Goal: Register for event/course

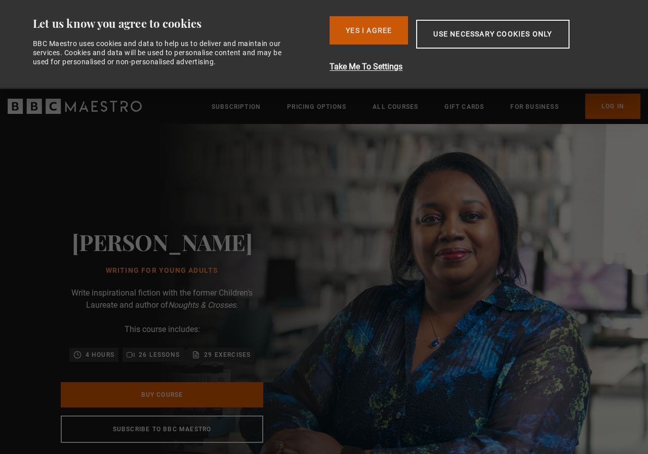
click at [362, 36] on button "Yes I Agree" at bounding box center [369, 30] width 78 height 28
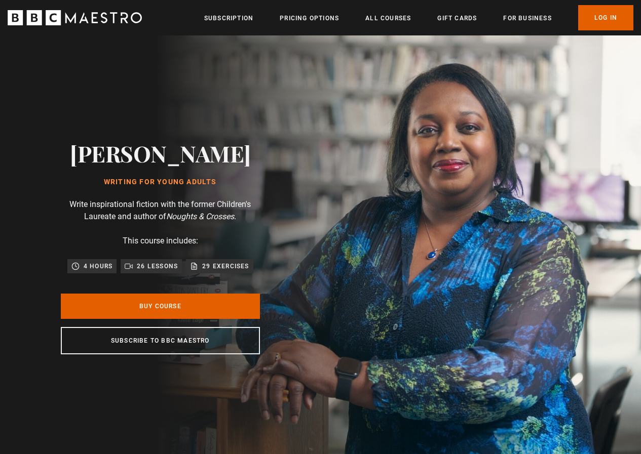
scroll to position [0, 129]
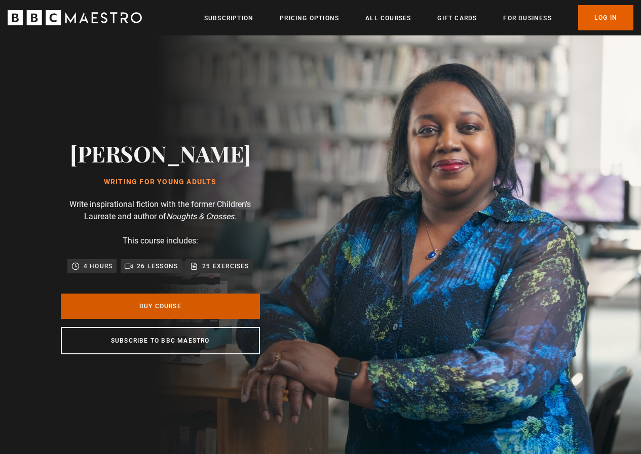
click at [144, 312] on link "Buy Course" at bounding box center [160, 306] width 199 height 25
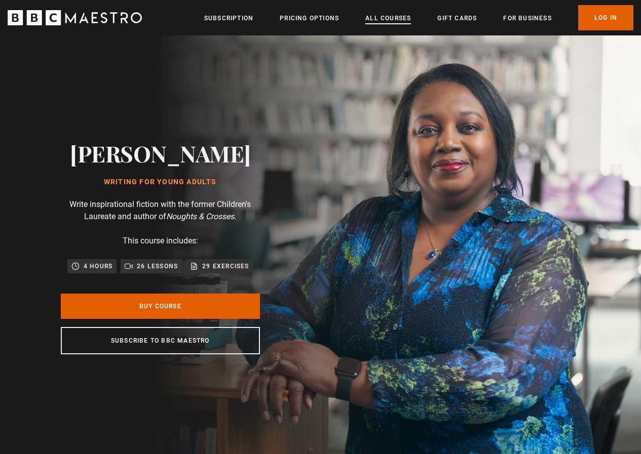
click at [391, 21] on link "All Courses" at bounding box center [388, 18] width 46 height 10
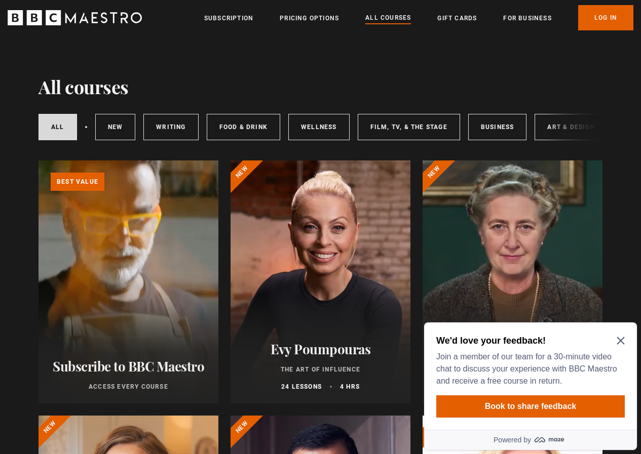
click at [624, 340] on icon "Close Maze Prompt" at bounding box center [620, 341] width 8 height 8
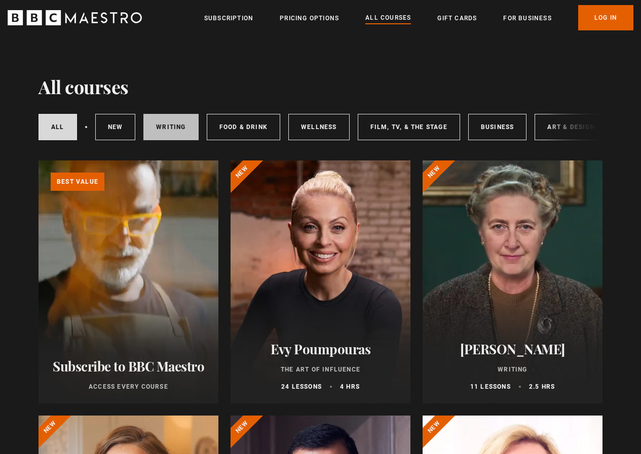
click at [166, 125] on link "Writing" at bounding box center [170, 127] width 55 height 26
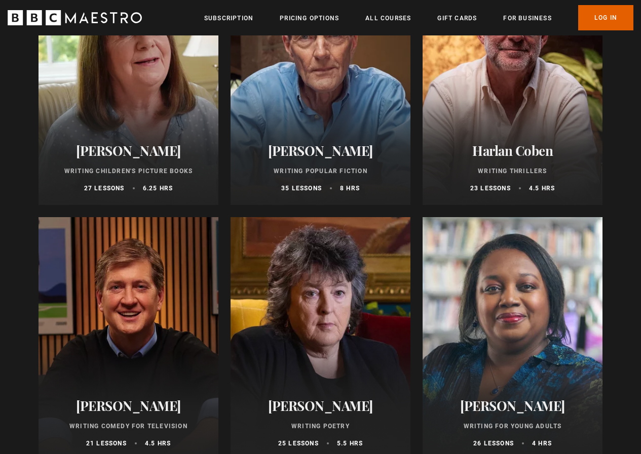
scroll to position [760, 0]
